Goal: Task Accomplishment & Management: Manage account settings

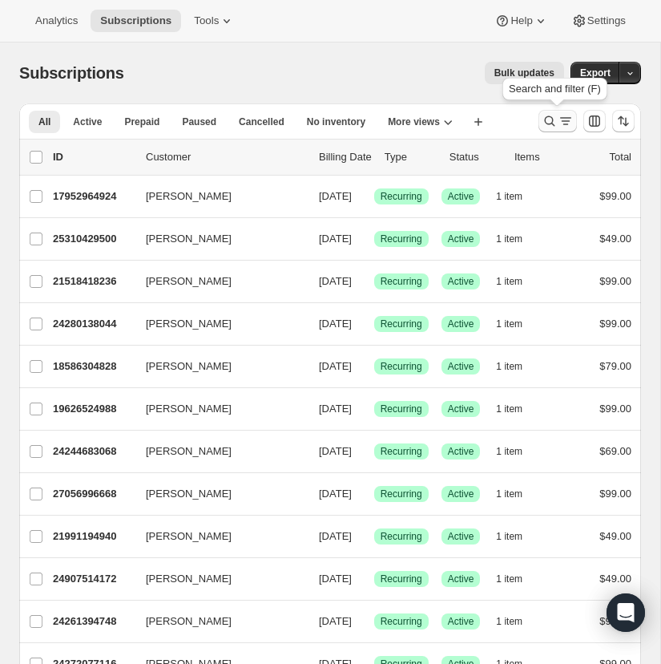
click at [548, 118] on icon "Search and filter results" at bounding box center [550, 121] width 16 height 16
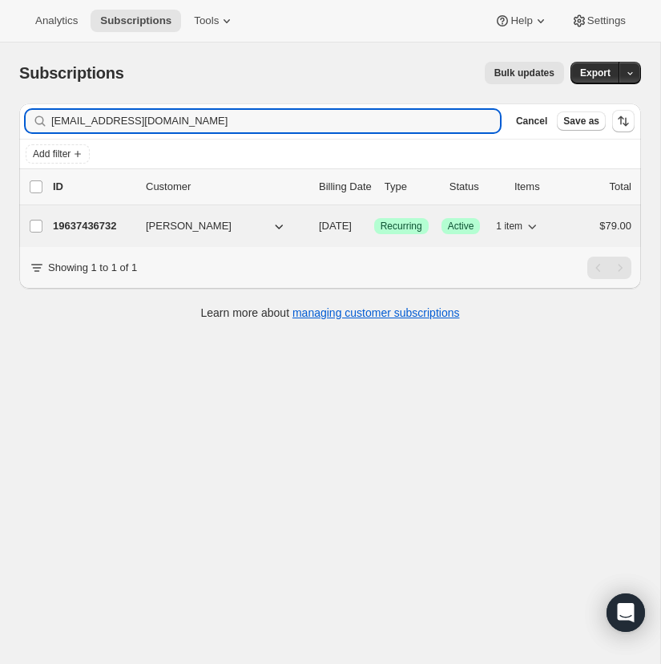
type input "[EMAIL_ADDRESS][DOMAIN_NAME]"
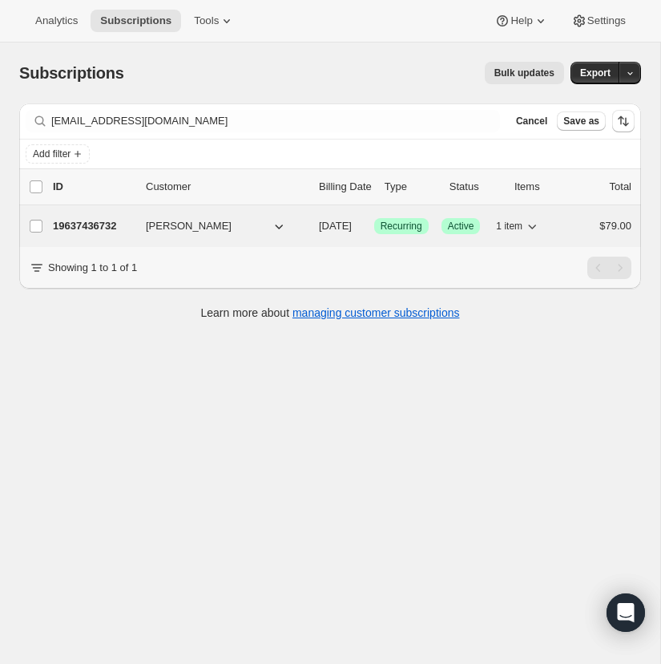
click at [99, 225] on p "19637436732" at bounding box center [93, 226] width 80 height 16
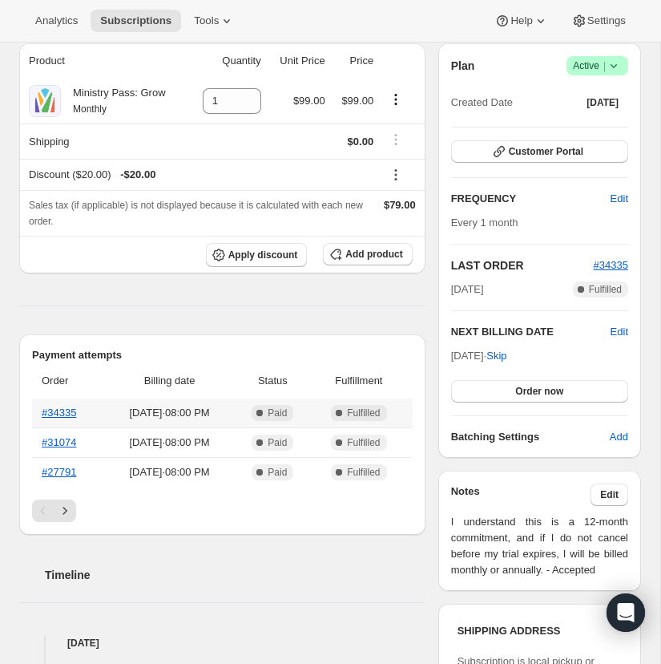
scroll to position [159, 0]
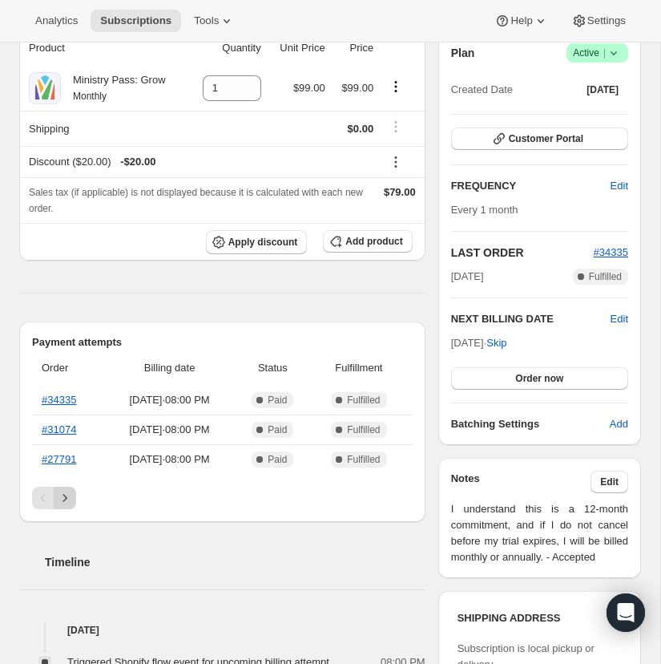
click at [67, 491] on icon "Next" at bounding box center [65, 498] width 16 height 16
click at [67, 497] on icon "Next" at bounding box center [65, 498] width 16 height 16
click at [67, 498] on icon "Next" at bounding box center [65, 498] width 16 height 16
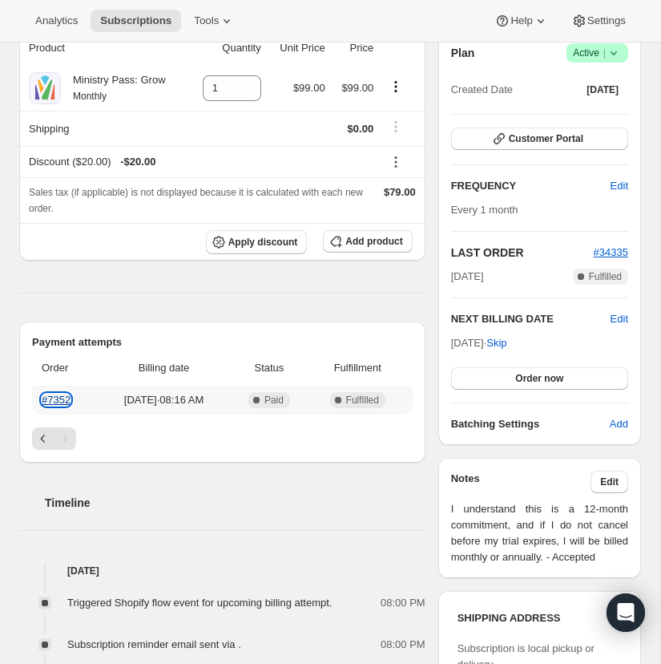
click at [63, 400] on link "#7352" at bounding box center [56, 399] width 29 height 12
click at [38, 430] on icon "Previous" at bounding box center [43, 438] width 16 height 16
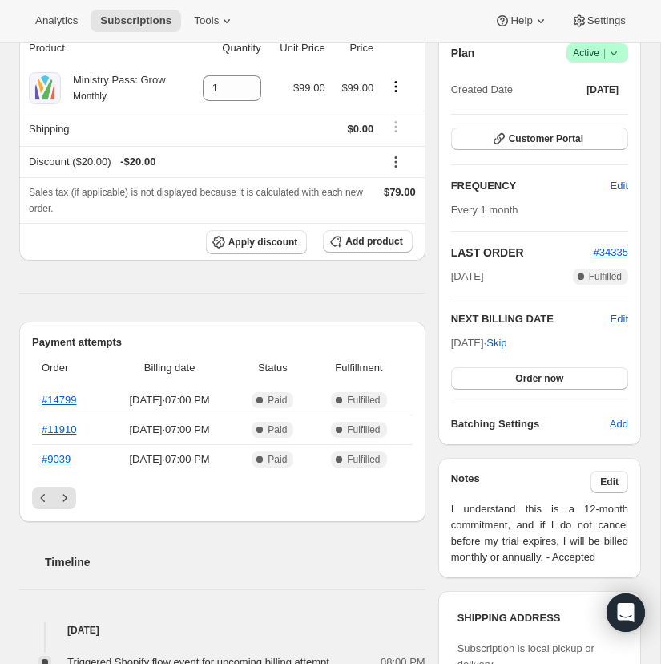
click at [39, 489] on button "Previous" at bounding box center [43, 497] width 22 height 22
click at [40, 494] on icon "Previous" at bounding box center [43, 498] width 16 height 16
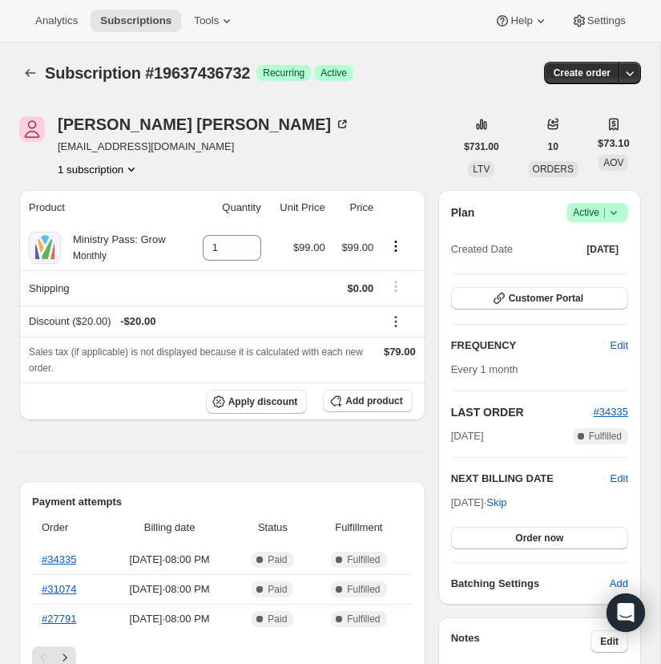
scroll to position [1, 0]
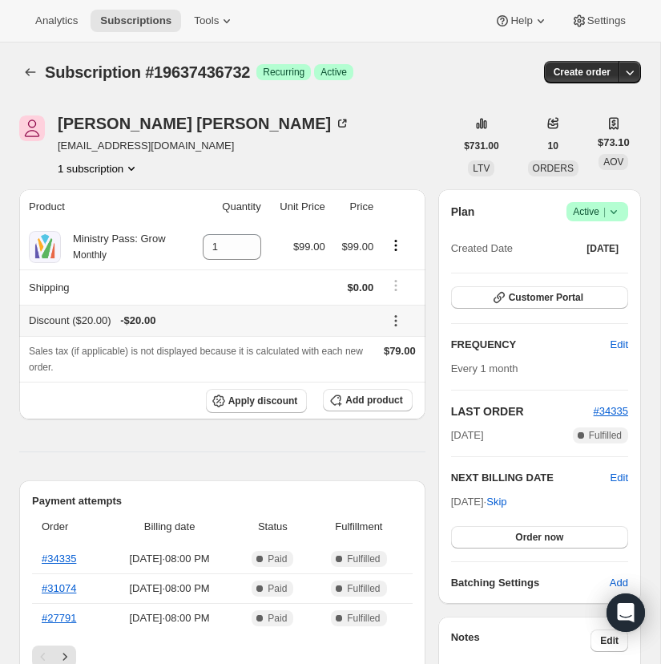
click at [396, 320] on icon at bounding box center [396, 321] width 2 height 2
click at [389, 349] on span "Edit" at bounding box center [389, 351] width 18 height 12
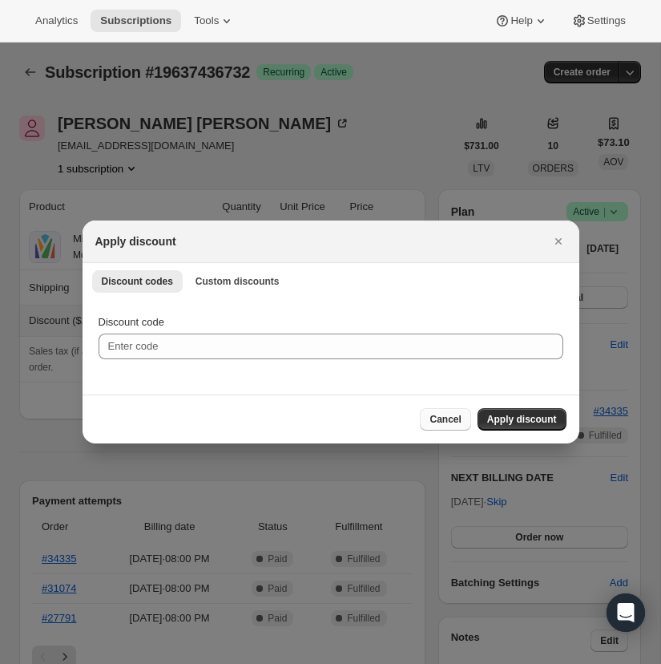
click at [434, 414] on span "Cancel" at bounding box center [445, 419] width 31 height 13
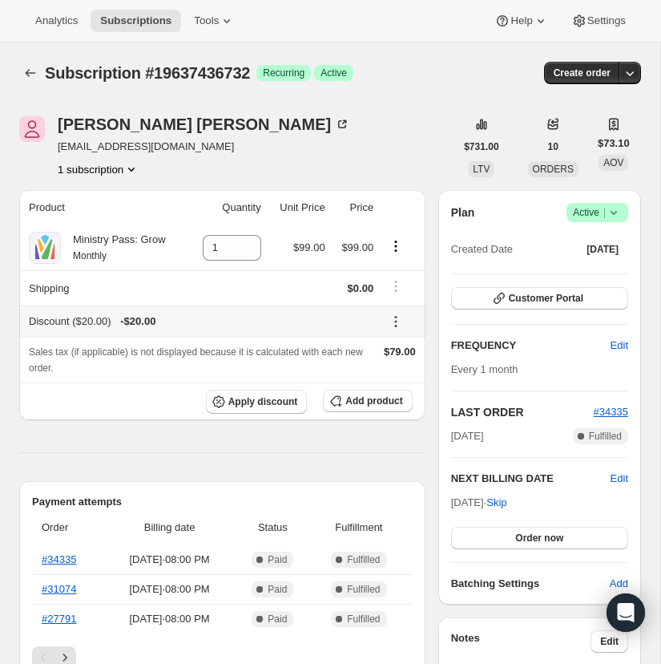
scroll to position [1, 0]
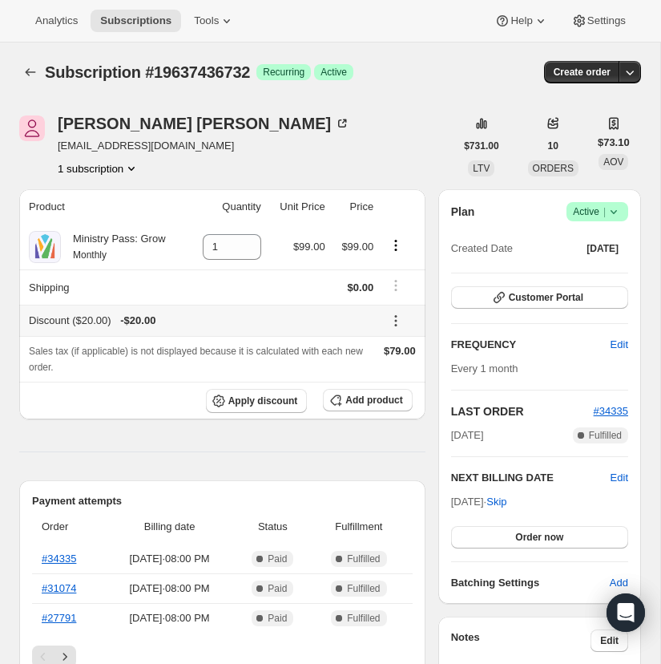
click at [401, 321] on icon at bounding box center [396, 321] width 16 height 16
click at [395, 376] on span "Remove" at bounding box center [399, 378] width 38 height 12
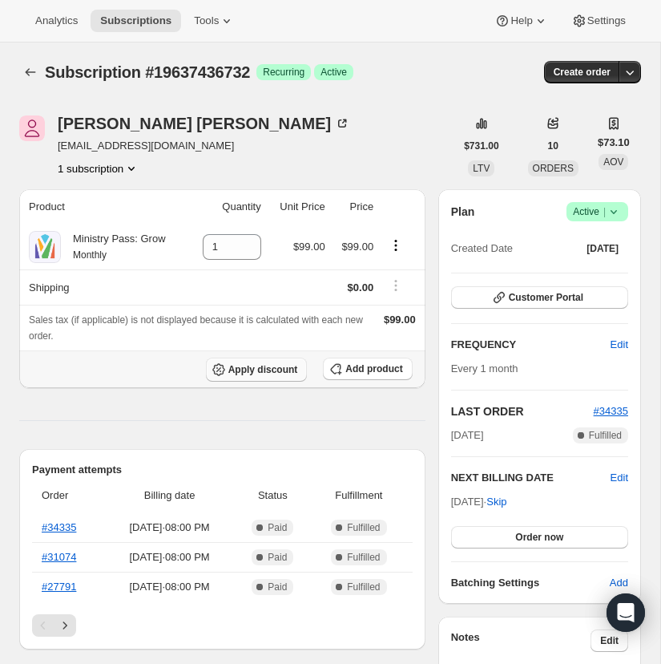
click at [264, 365] on span "Apply discount" at bounding box center [263, 369] width 70 height 13
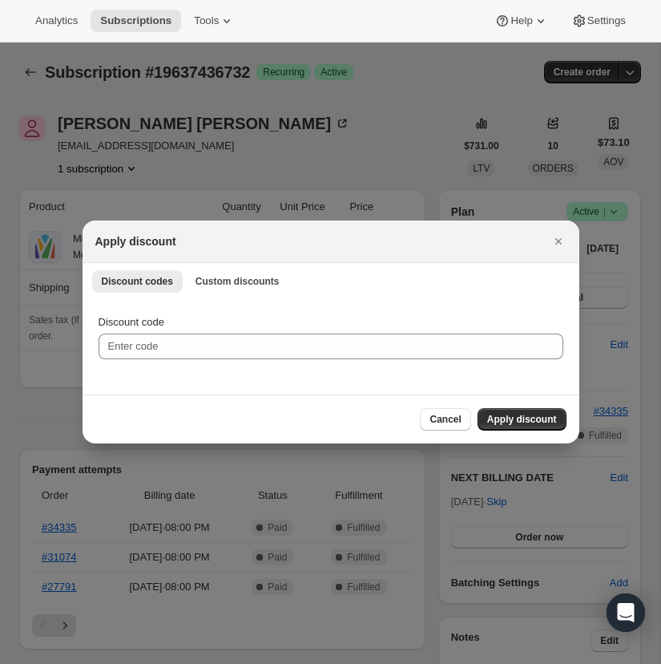
scroll to position [0, 0]
click at [245, 281] on span "Custom discounts" at bounding box center [238, 281] width 84 height 13
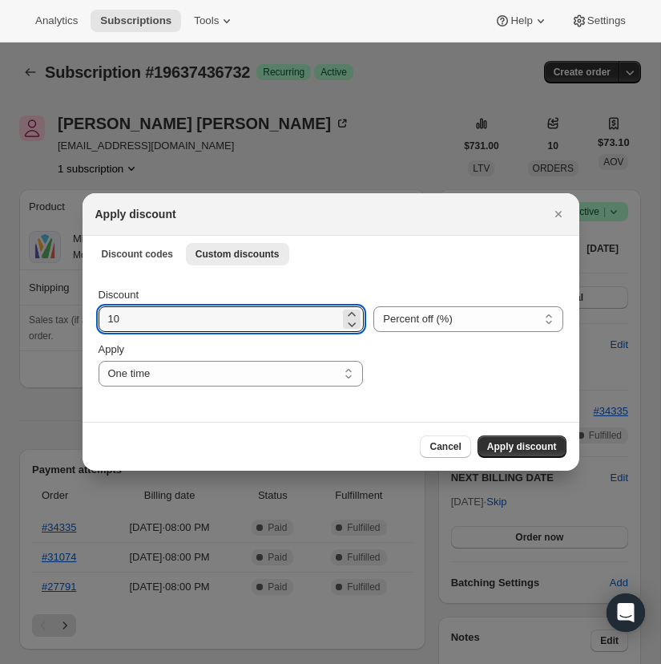
drag, startPoint x: 107, startPoint y: 321, endPoint x: 95, endPoint y: 321, distance: 12.0
click at [95, 321] on div "Discount 10 Percent off (%) Amount off ($) Percent off (%) Apply One time Speci…" at bounding box center [331, 346] width 497 height 151
type input "30"
click at [442, 317] on select "Percent off (%) Amount off ($)" at bounding box center [467, 319] width 189 height 26
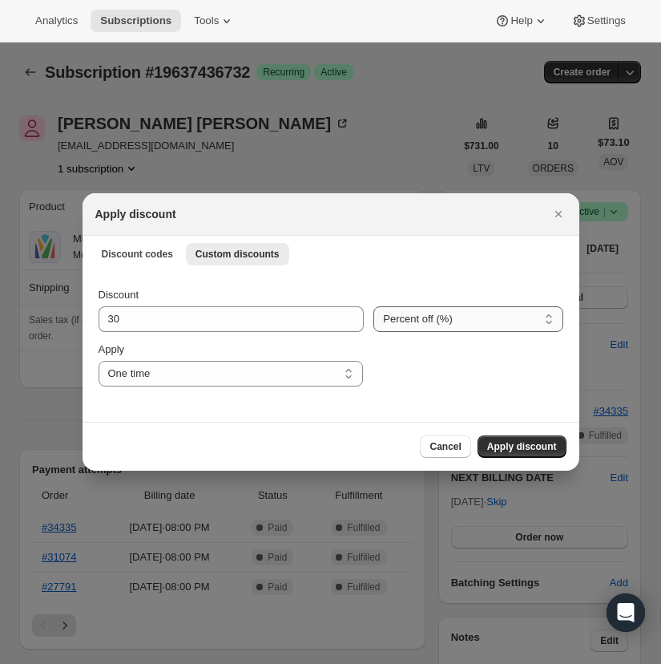
select select "fixed"
click at [373, 306] on select "Percent off (%) Amount off ($)" at bounding box center [467, 319] width 189 height 26
click at [347, 372] on select "One time Specify instances... Indefinitely" at bounding box center [231, 374] width 264 height 26
select select "specific"
click at [99, 361] on select "One time Specify instances... Indefinitely" at bounding box center [231, 374] width 264 height 26
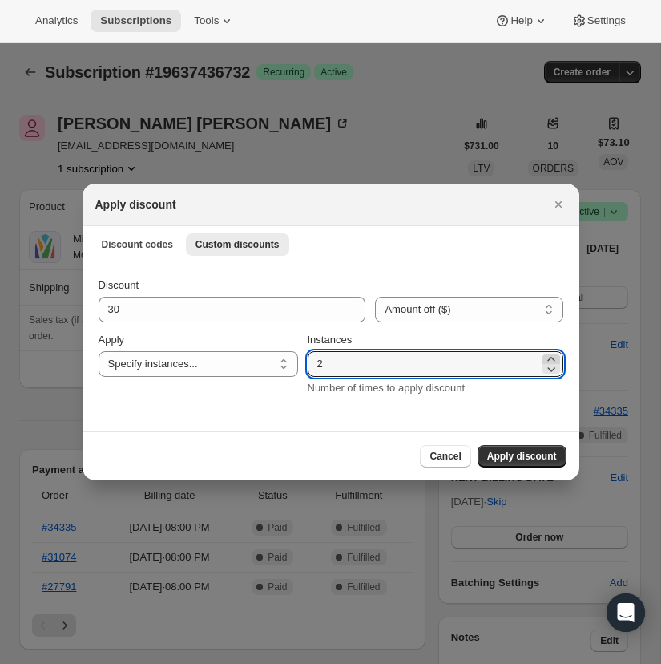
click at [552, 357] on icon ":rdv:" at bounding box center [551, 359] width 16 height 16
type input "3"
click at [509, 454] on span "Apply discount" at bounding box center [522, 456] width 70 height 13
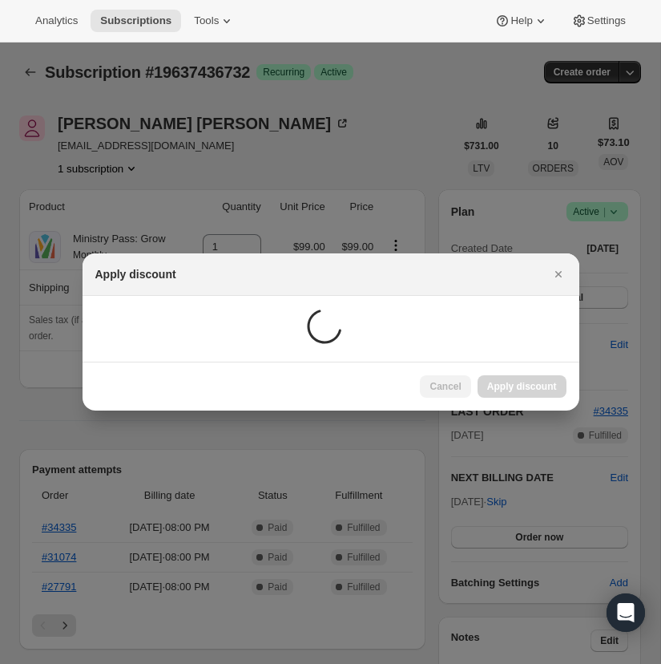
scroll to position [1, 0]
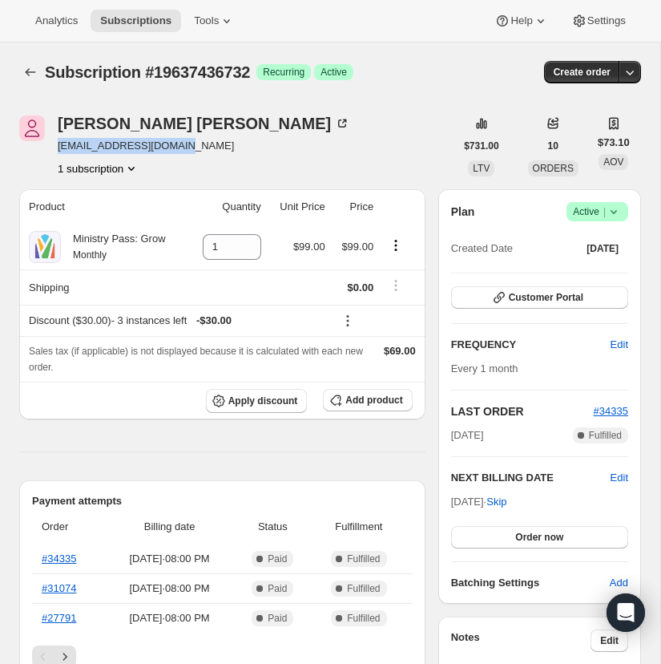
drag, startPoint x: 175, startPoint y: 147, endPoint x: 73, endPoint y: 146, distance: 101.8
click at [54, 148] on div "[PERSON_NAME] [EMAIL_ADDRESS][DOMAIN_NAME] 1 subscription" at bounding box center [236, 145] width 435 height 61
copy span "[EMAIL_ADDRESS][DOMAIN_NAME]"
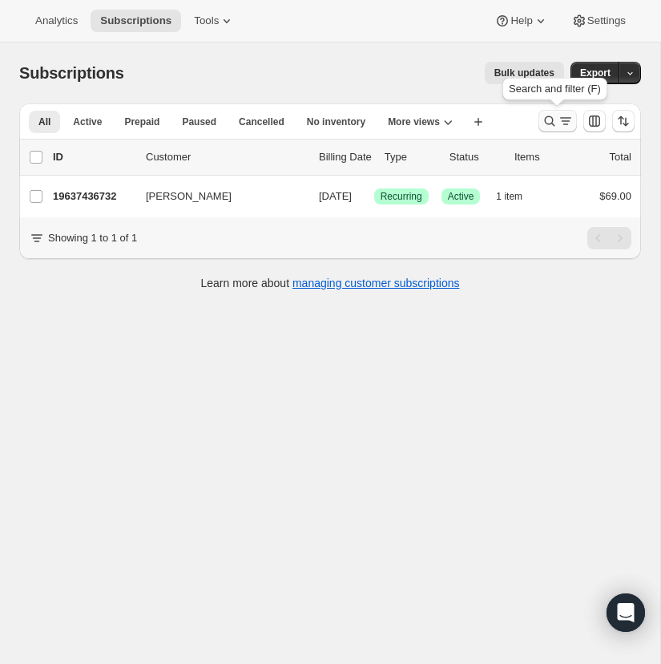
click at [550, 115] on icon "Search and filter results" at bounding box center [550, 121] width 16 height 16
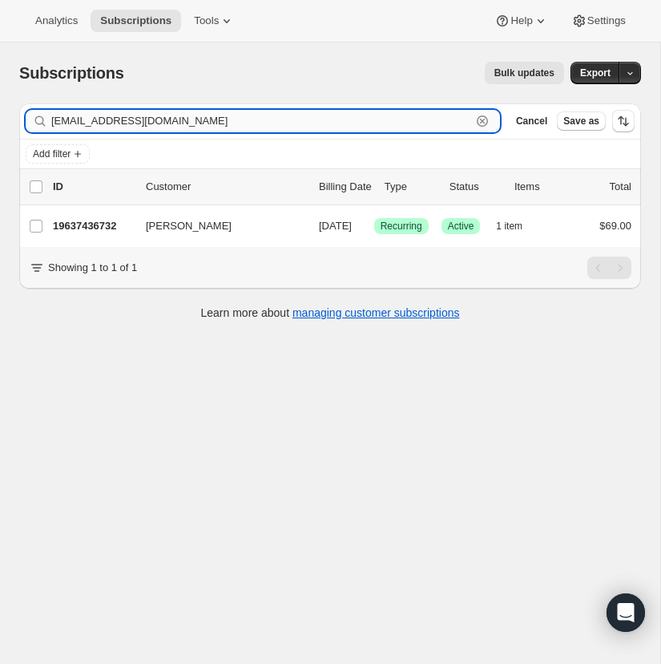
drag, startPoint x: 480, startPoint y: 115, endPoint x: 450, endPoint y: 117, distance: 29.7
click at [479, 115] on icon "button" at bounding box center [482, 120] width 11 height 11
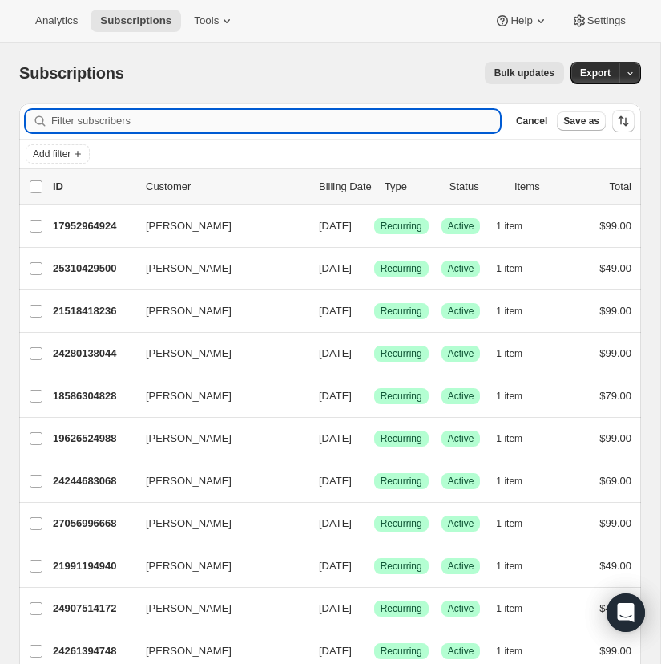
paste input "[EMAIL_ADDRESS][DOMAIN_NAME]"
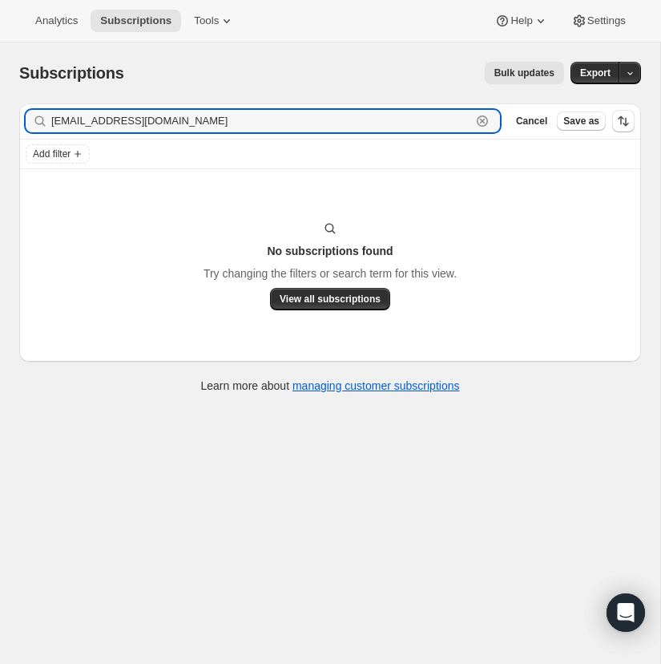
type input "[EMAIL_ADDRESS][DOMAIN_NAME]"
drag, startPoint x: 238, startPoint y: 119, endPoint x: 248, endPoint y: 119, distance: 9.6
click at [238, 119] on input "[EMAIL_ADDRESS][DOMAIN_NAME]" at bounding box center [261, 121] width 420 height 22
drag, startPoint x: 478, startPoint y: 117, endPoint x: 215, endPoint y: 121, distance: 263.7
click at [478, 117] on icon "button" at bounding box center [482, 120] width 11 height 11
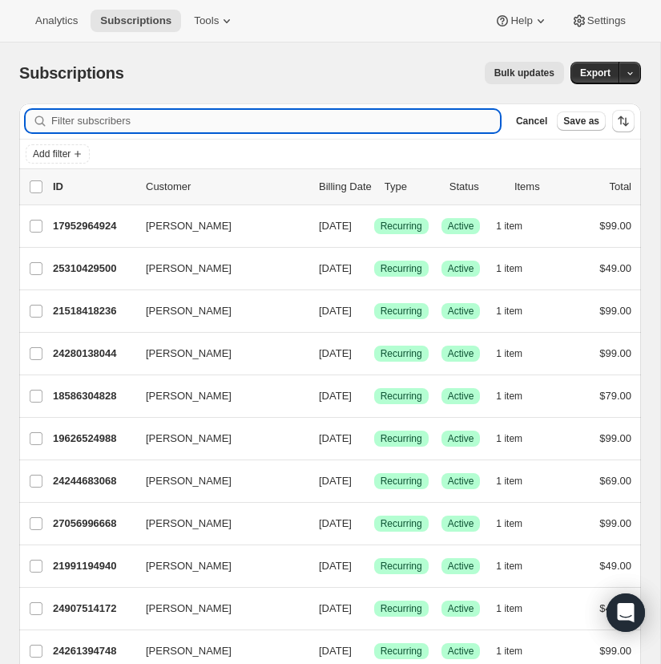
paste input "[EMAIL_ADDRESS][DOMAIN_NAME]"
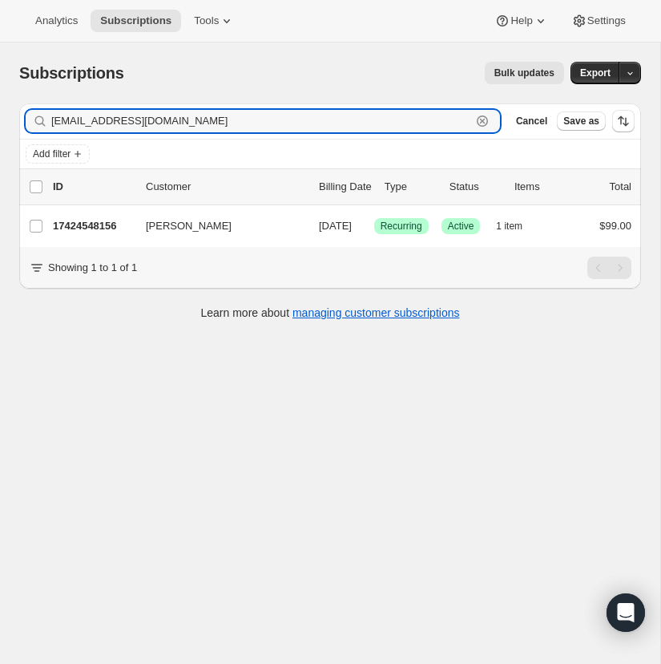
type input "[EMAIL_ADDRESS][DOMAIN_NAME]"
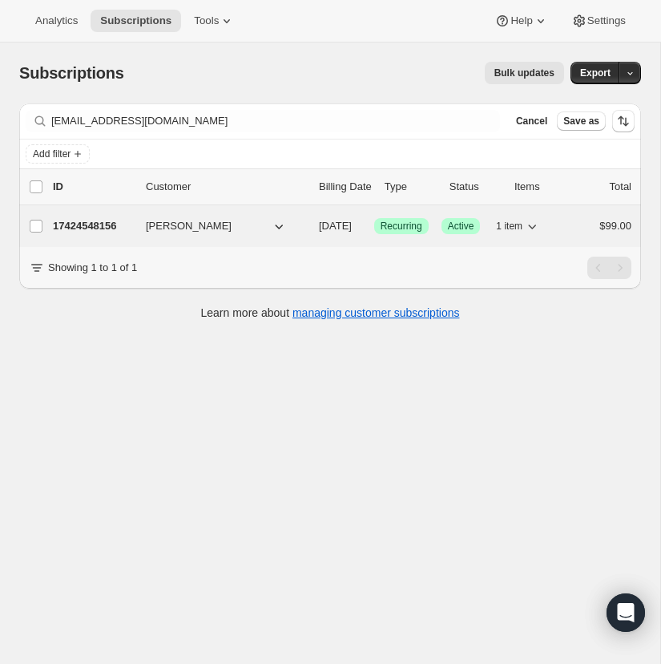
click at [92, 224] on p "17424548156" at bounding box center [93, 226] width 80 height 16
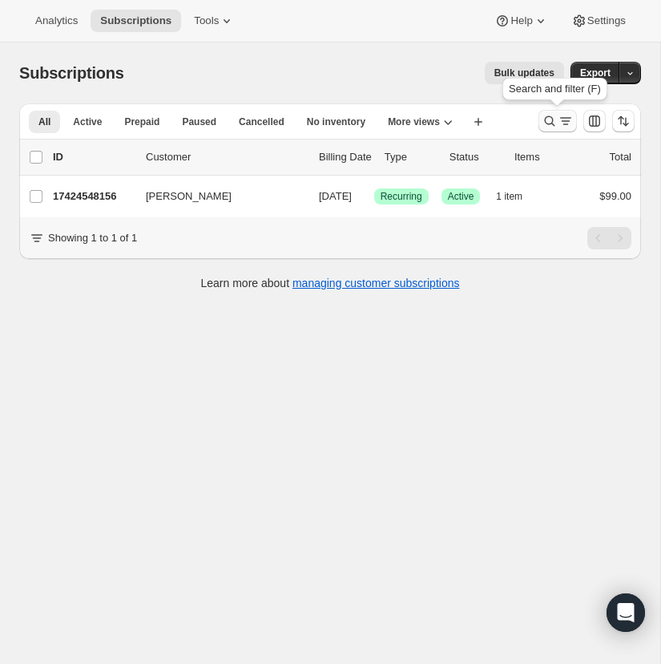
click at [546, 116] on icon "Search and filter results" at bounding box center [550, 121] width 16 height 16
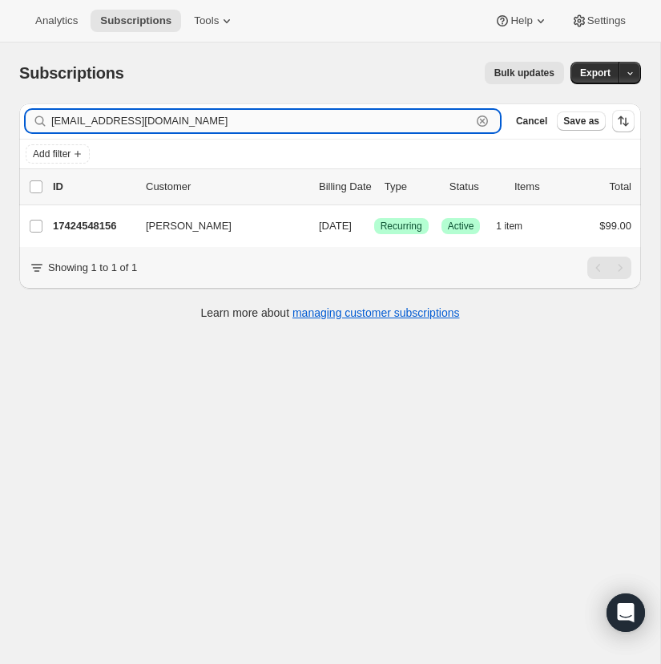
drag, startPoint x: 480, startPoint y: 117, endPoint x: 418, endPoint y: 120, distance: 61.8
click at [480, 117] on icon "button" at bounding box center [482, 121] width 16 height 16
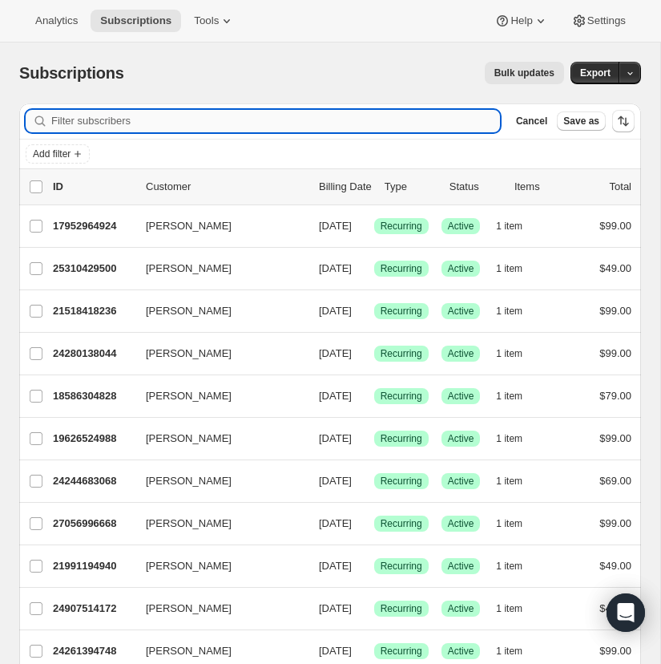
paste input "[EMAIL_ADDRESS][DOMAIN_NAME]"
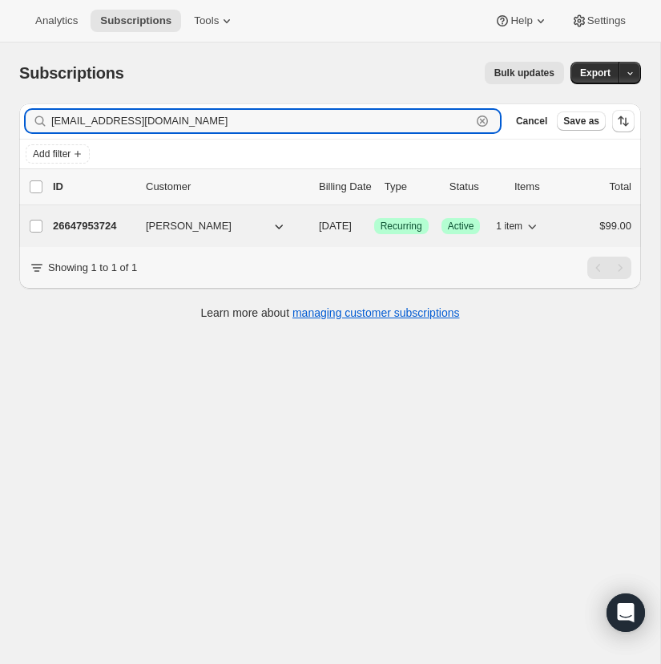
type input "[EMAIL_ADDRESS][DOMAIN_NAME]"
click at [102, 224] on p "26647953724" at bounding box center [93, 226] width 80 height 16
